Goal: Find specific page/section: Find specific page/section

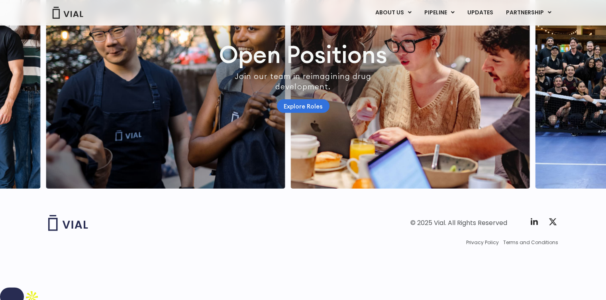
click at [306, 113] on link "Explore Roles" at bounding box center [303, 106] width 53 height 14
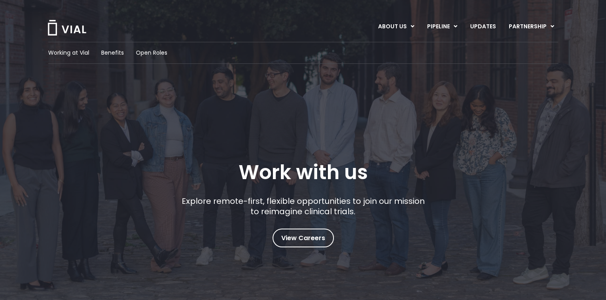
scroll to position [49, 0]
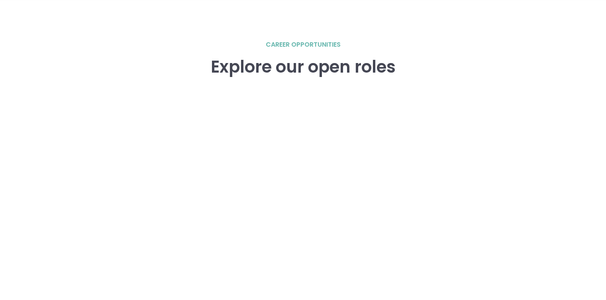
scroll to position [1202, 0]
